Goal: Find specific page/section: Find specific page/section

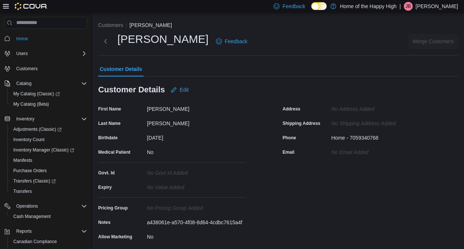
scroll to position [112, 0]
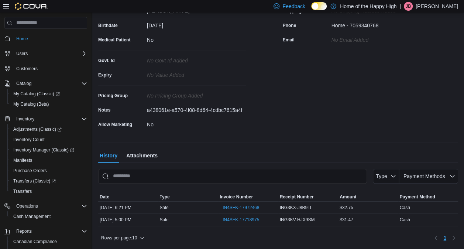
click at [445, 10] on p "[PERSON_NAME]" at bounding box center [437, 6] width 42 height 9
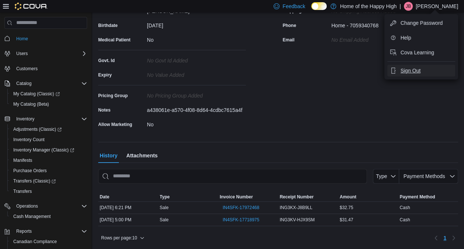
click at [407, 71] on span "Sign Out" at bounding box center [411, 70] width 20 height 7
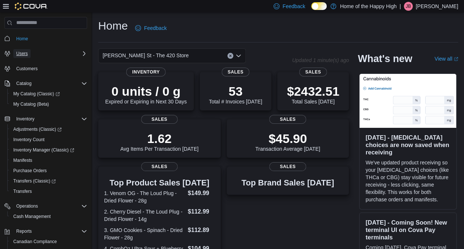
click at [19, 51] on span "Users" at bounding box center [21, 54] width 11 height 6
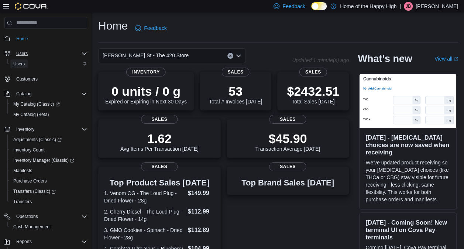
click at [21, 64] on span "Users" at bounding box center [18, 64] width 11 height 6
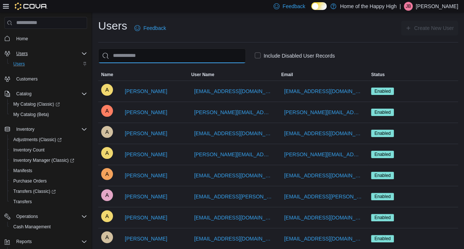
click at [163, 55] on input "search" at bounding box center [172, 55] width 148 height 15
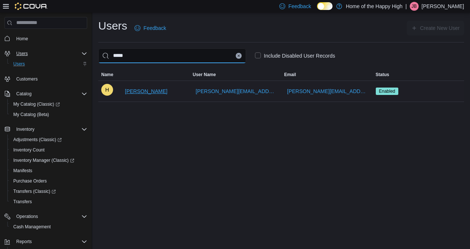
type input "*****"
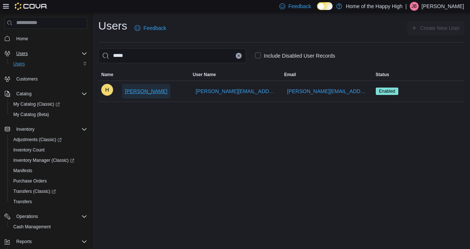
click at [134, 92] on span "[PERSON_NAME]" at bounding box center [146, 91] width 42 height 7
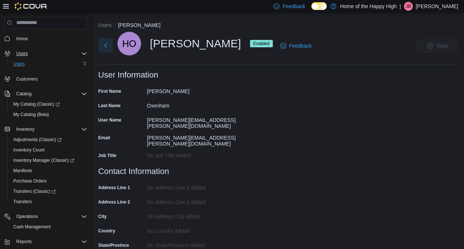
click at [106, 49] on button "Next" at bounding box center [105, 45] width 15 height 15
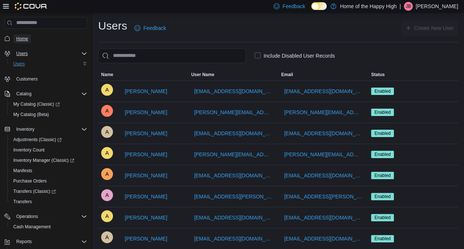
click at [16, 40] on span "Home" at bounding box center [22, 39] width 12 height 6
